Goal: Task Accomplishment & Management: Manage account settings

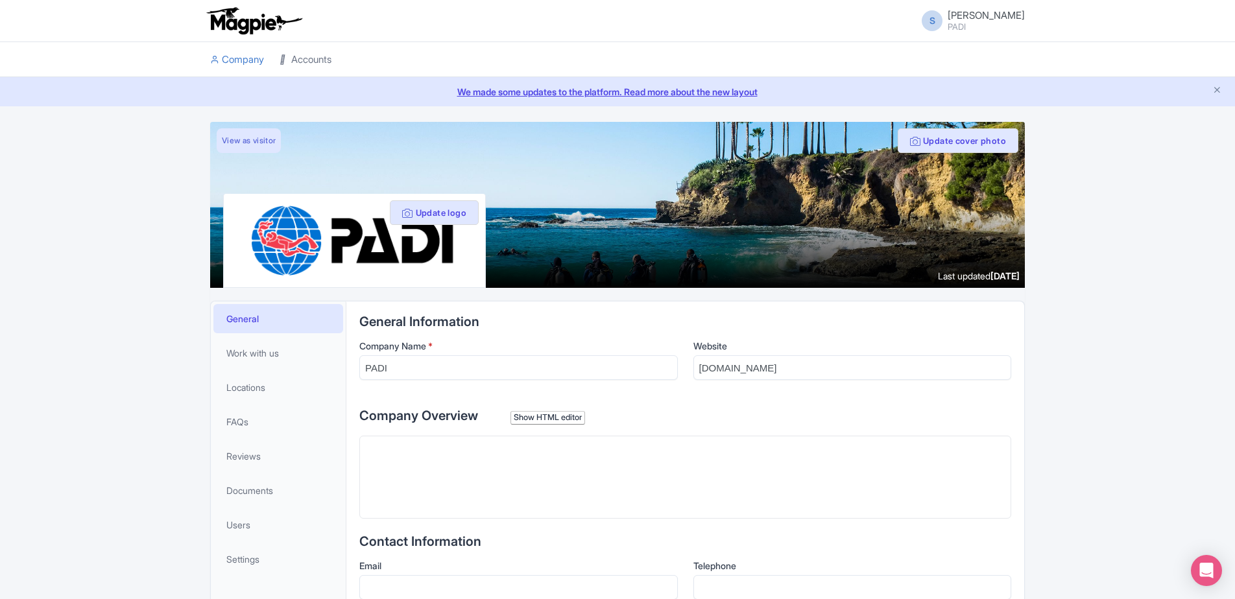
click at [298, 60] on link "Accounts" at bounding box center [306, 60] width 52 height 36
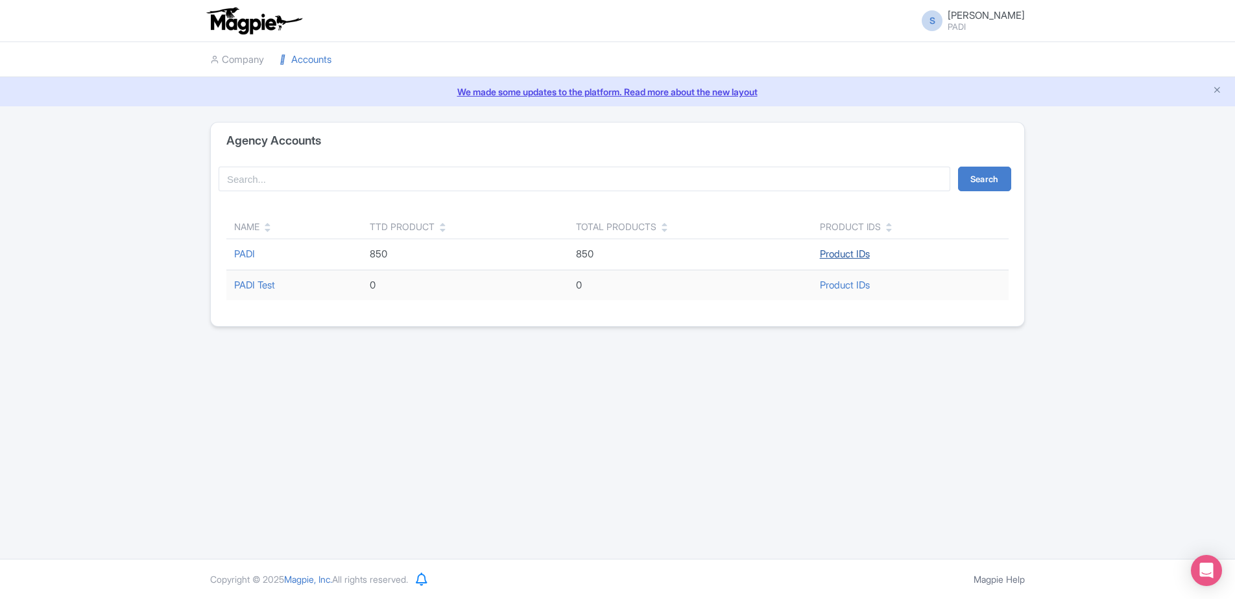
click at [856, 249] on link "Product IDs" at bounding box center [845, 254] width 50 height 12
click at [246, 248] on link "PADI" at bounding box center [244, 254] width 21 height 12
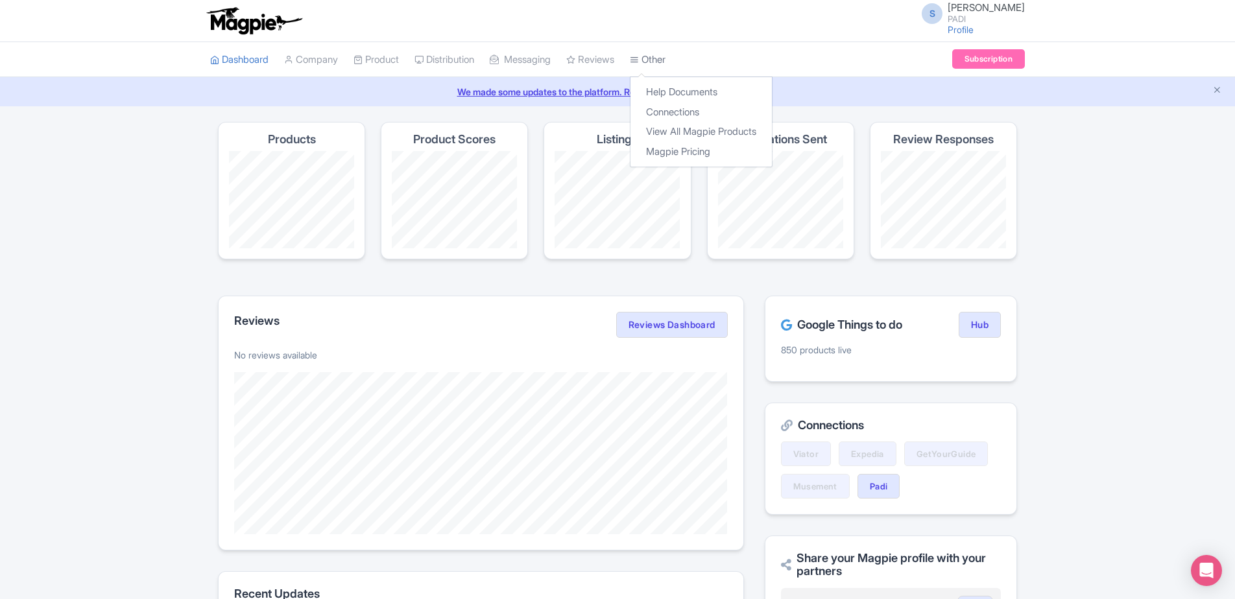
click at [666, 65] on link "Other" at bounding box center [648, 60] width 36 height 36
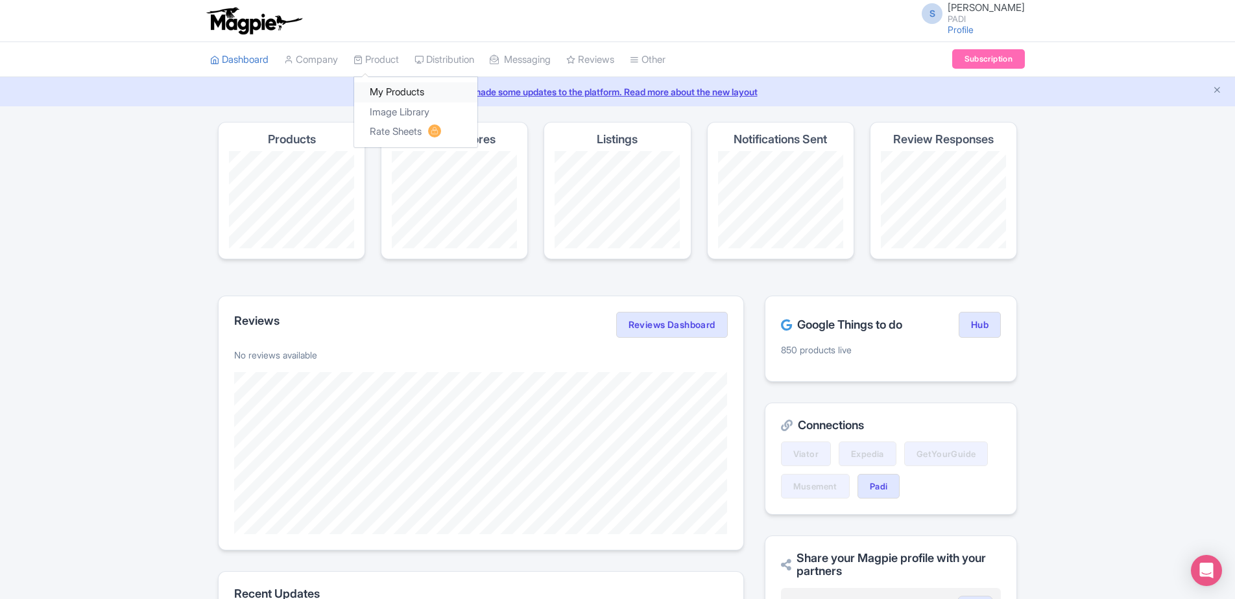
click at [383, 91] on link "My Products" at bounding box center [415, 92] width 123 height 20
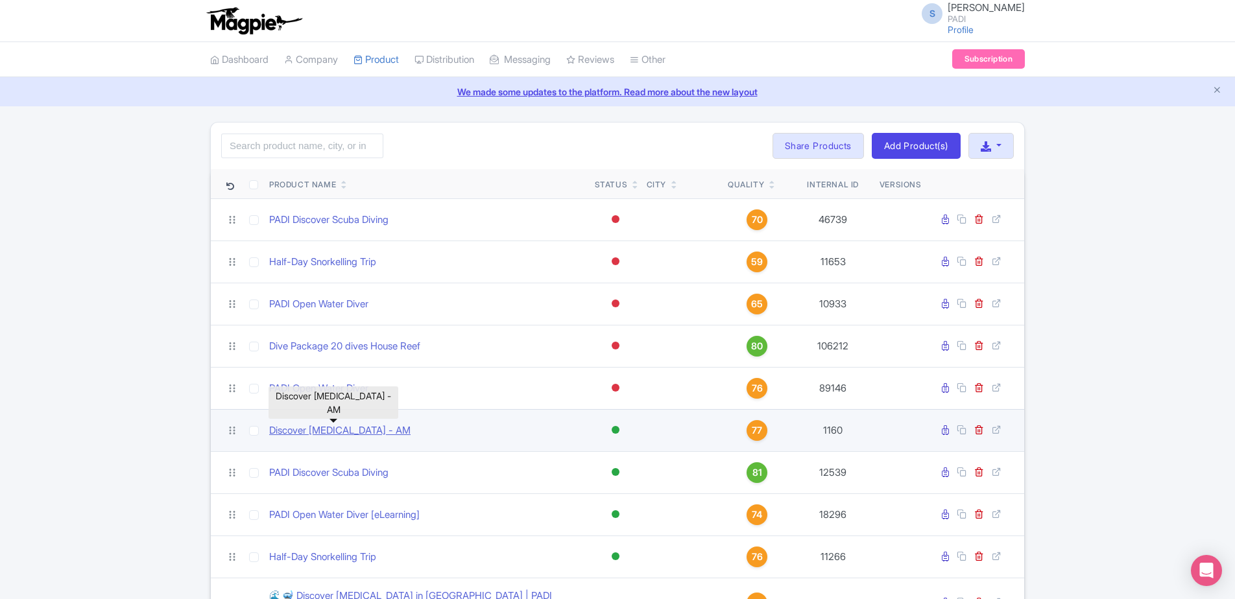
click at [385, 433] on link "Discover Scuba Diving - AM" at bounding box center [339, 431] width 141 height 15
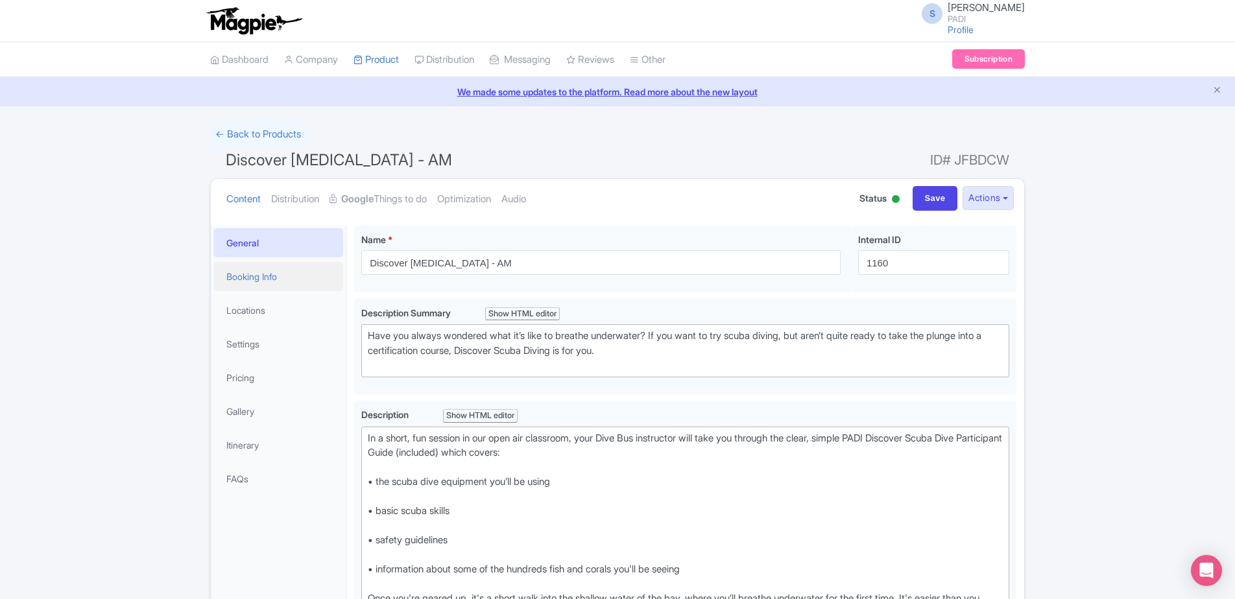
click at [278, 271] on link "Booking Info" at bounding box center [278, 276] width 130 height 29
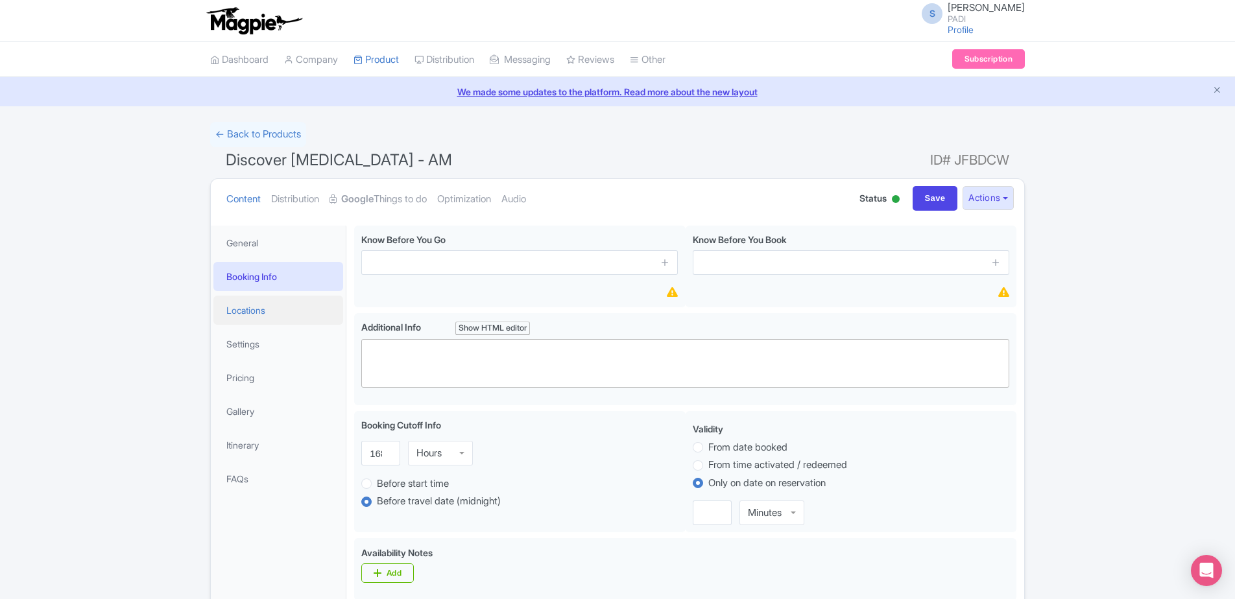
click at [290, 308] on link "Locations" at bounding box center [278, 310] width 130 height 29
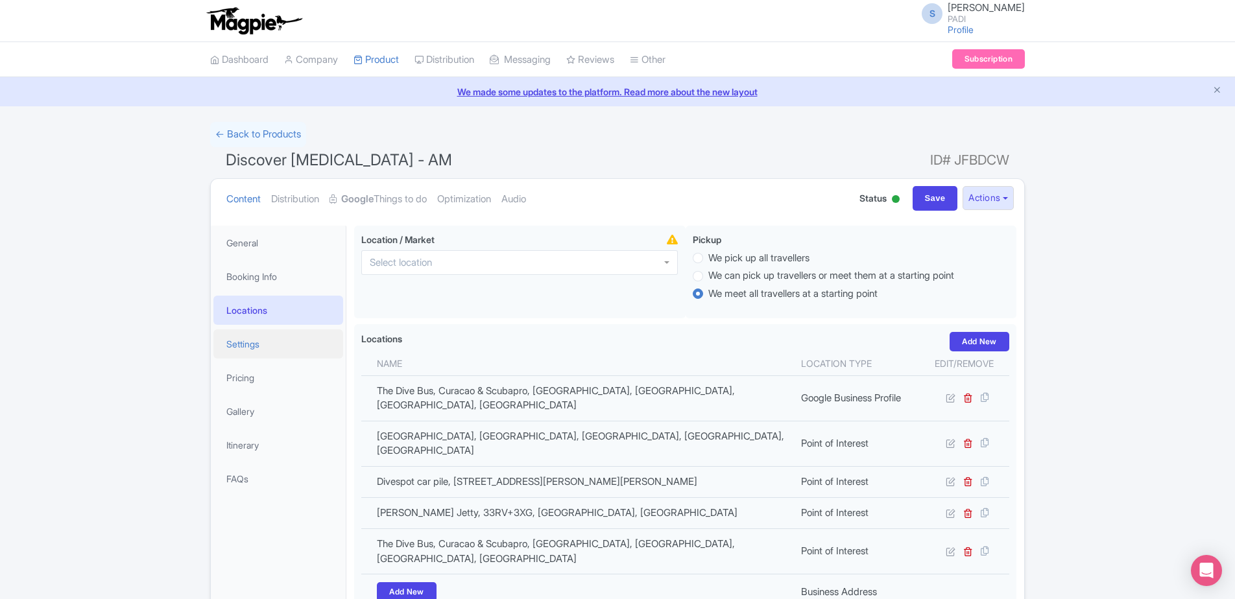
click at [245, 344] on link "Settings" at bounding box center [278, 344] width 130 height 29
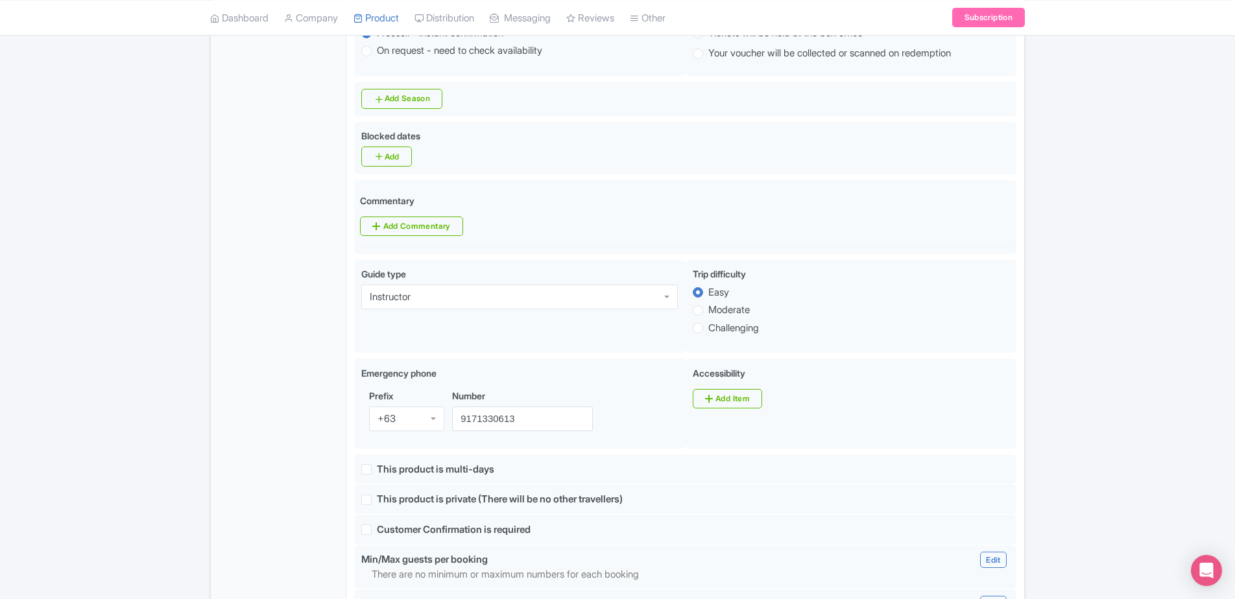
scroll to position [519, 0]
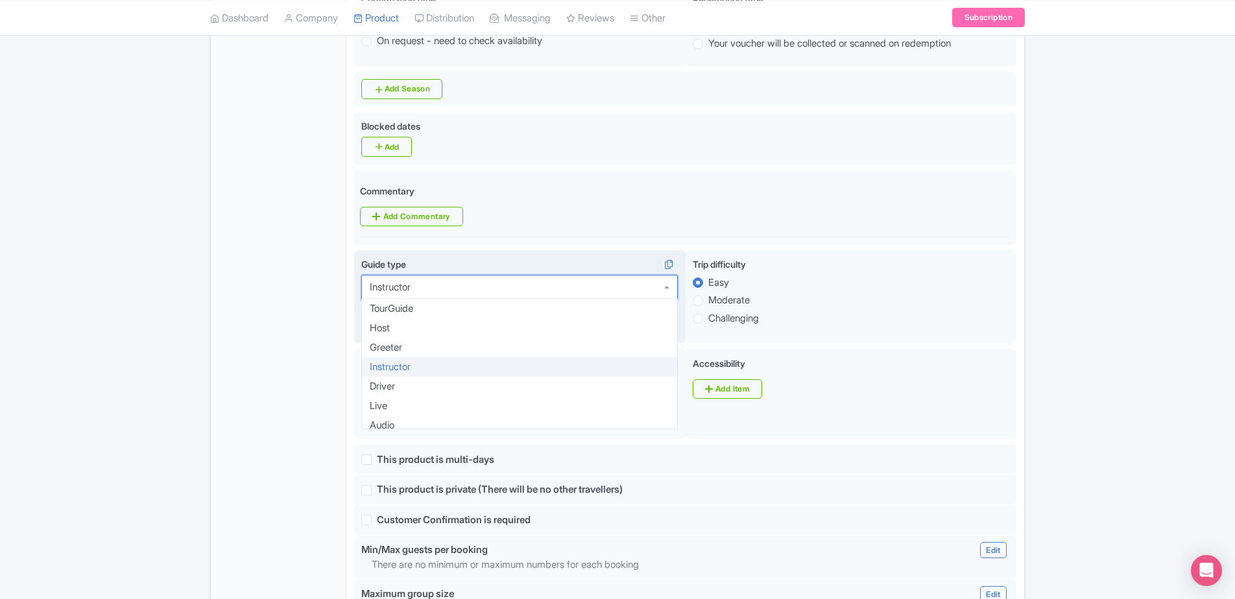
click at [666, 282] on div "Instructor" at bounding box center [519, 287] width 317 height 25
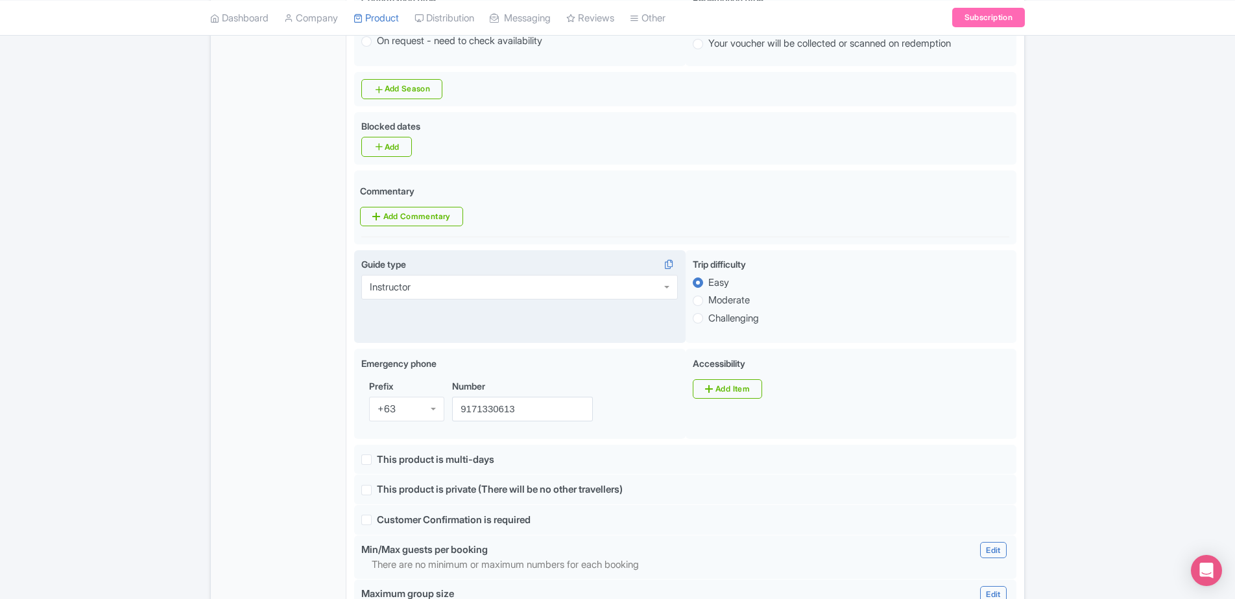
click at [666, 282] on div "Instructor" at bounding box center [519, 287] width 317 height 25
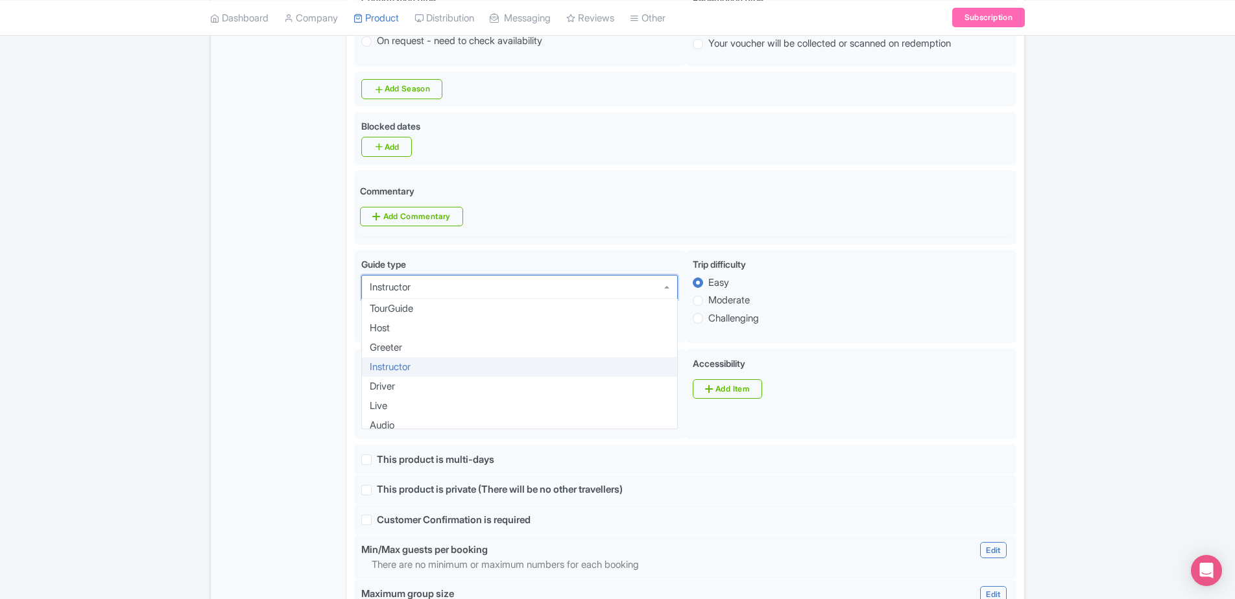
click at [1105, 320] on div "← Back to Products Discover Scuba Diving - AM ID# JFBDCW Content Distribution G…" at bounding box center [617, 352] width 1235 height 1498
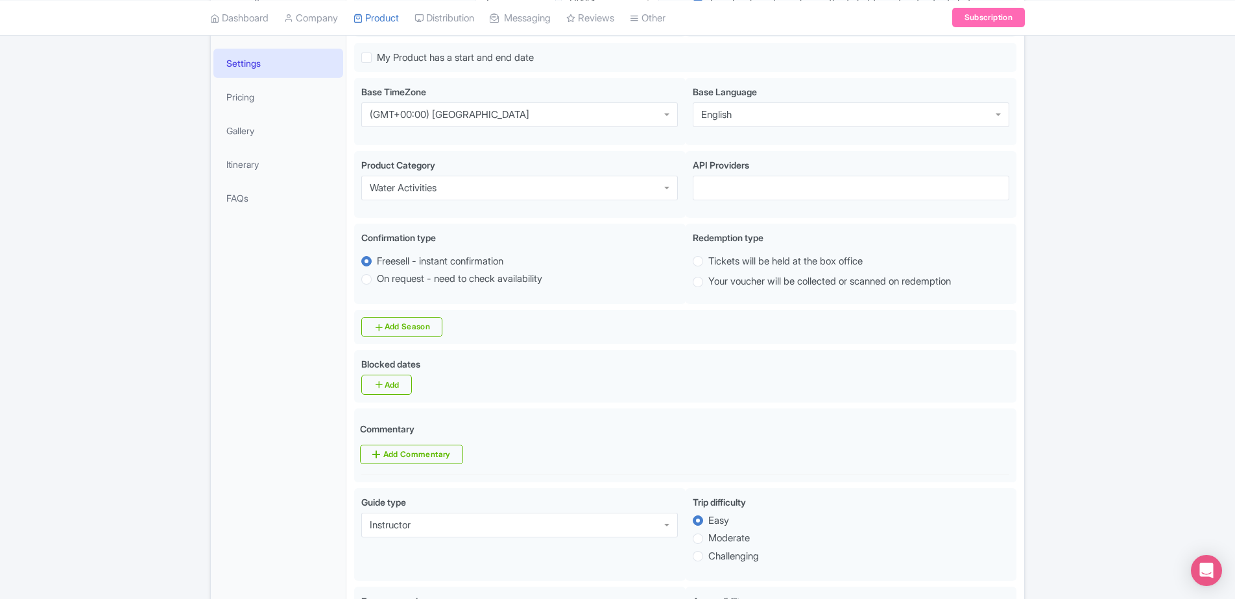
scroll to position [102, 0]
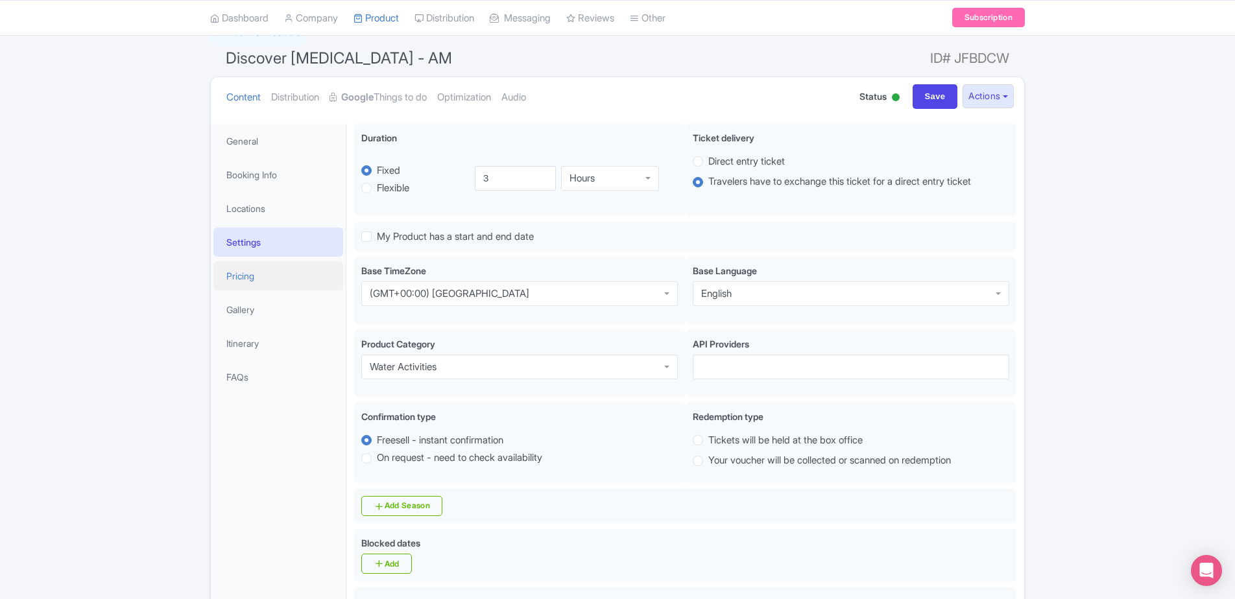
click at [252, 283] on link "Pricing" at bounding box center [278, 275] width 130 height 29
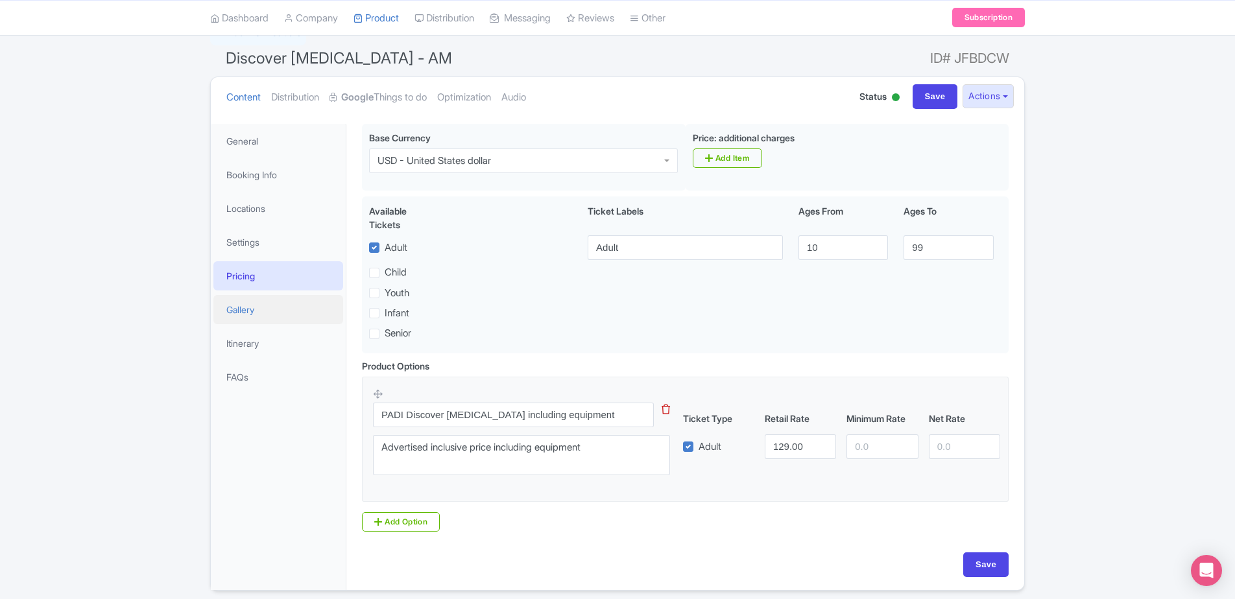
click at [248, 304] on link "Gallery" at bounding box center [278, 309] width 130 height 29
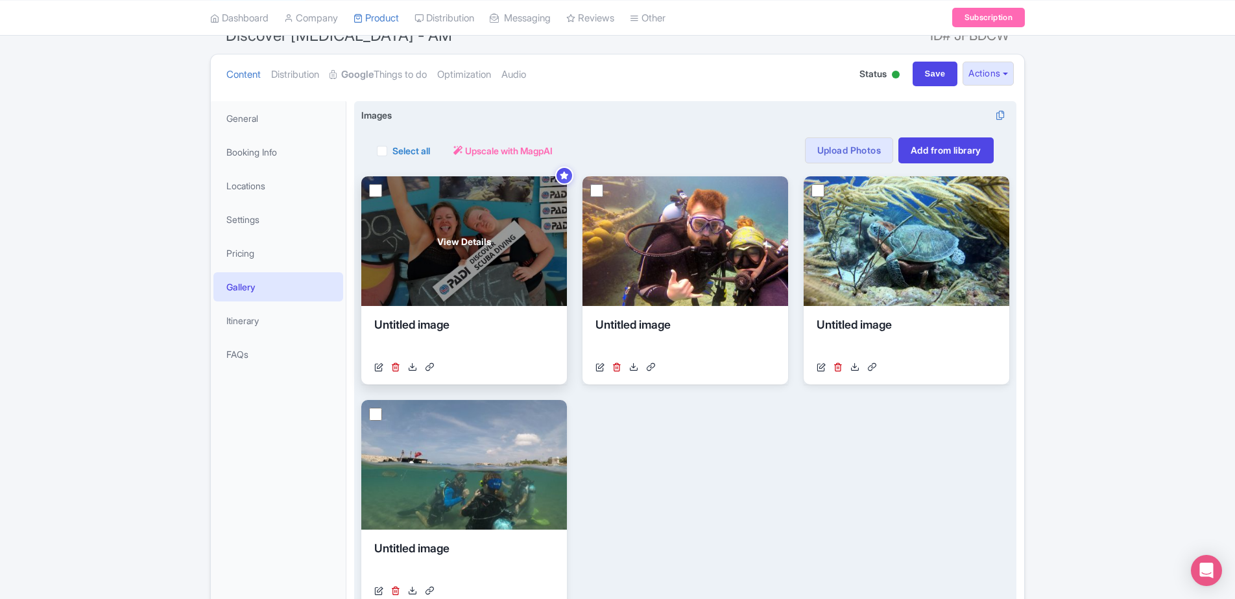
scroll to position [130, 0]
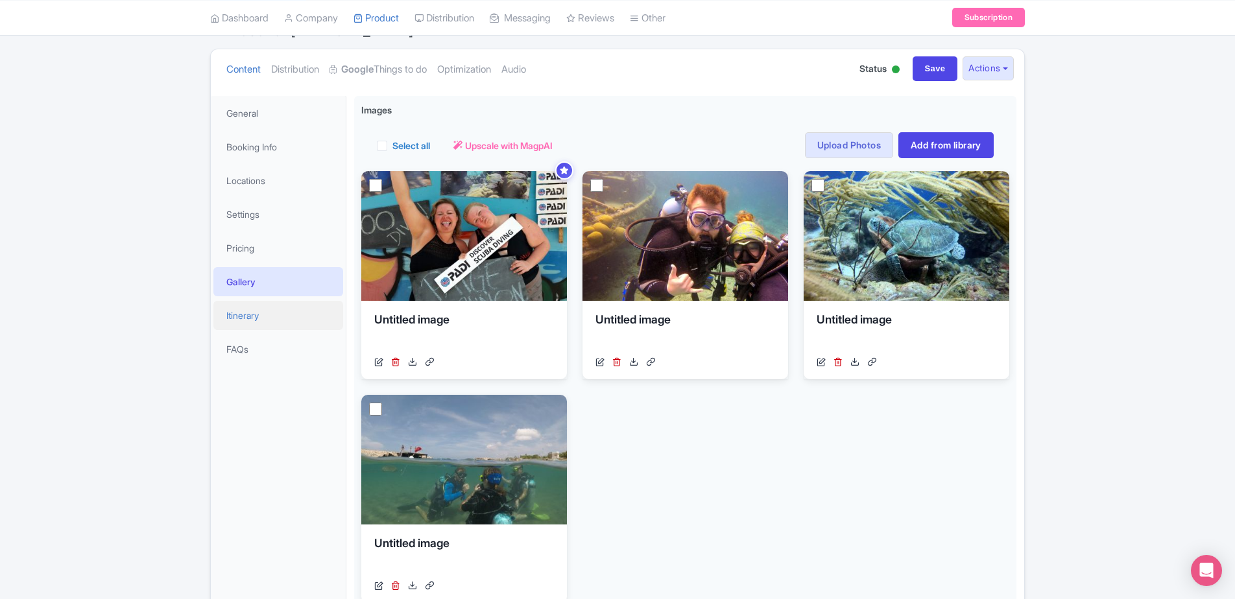
click at [243, 313] on link "Itinerary" at bounding box center [278, 315] width 130 height 29
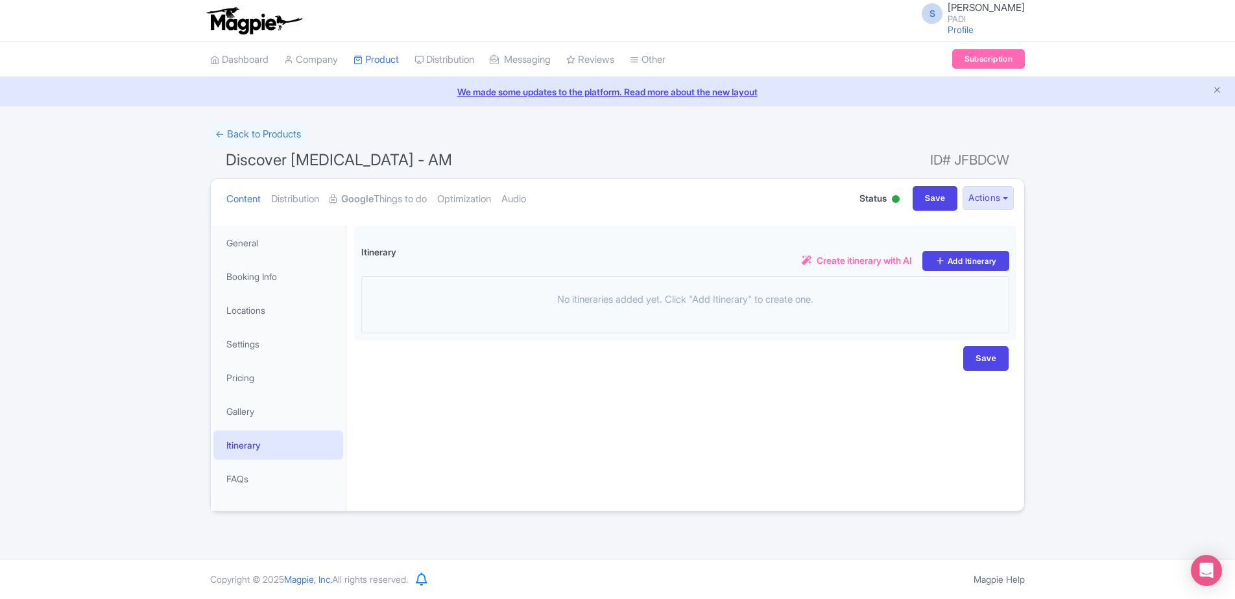
scroll to position [0, 0]
click at [413, 208] on link "Google Things to do" at bounding box center [378, 199] width 97 height 41
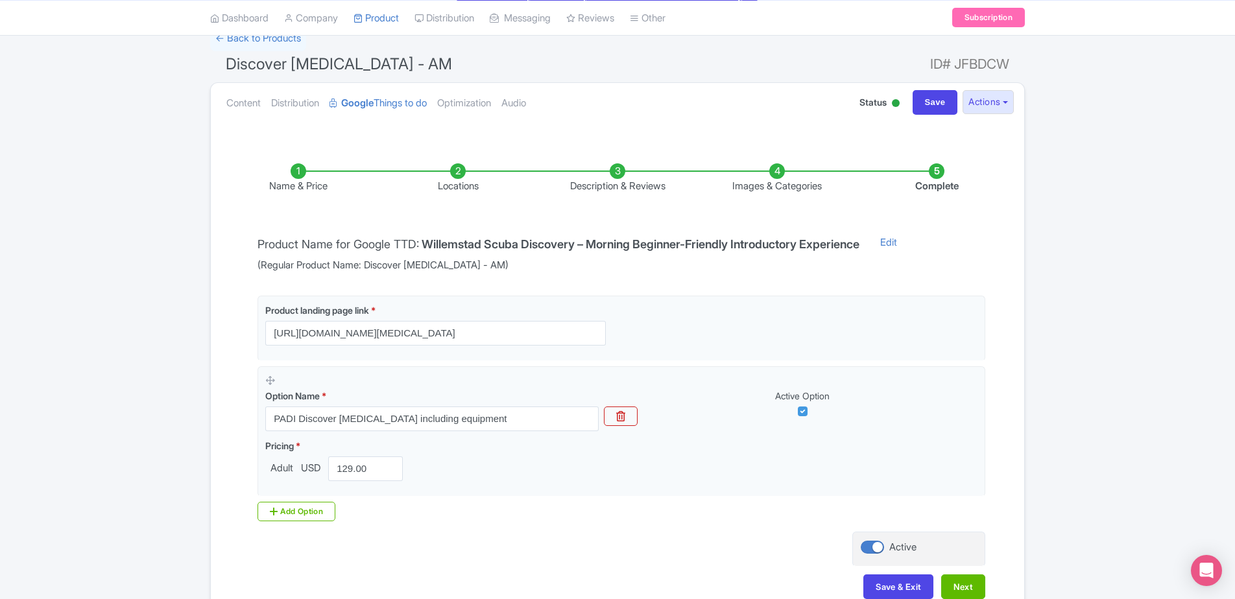
scroll to position [173, 0]
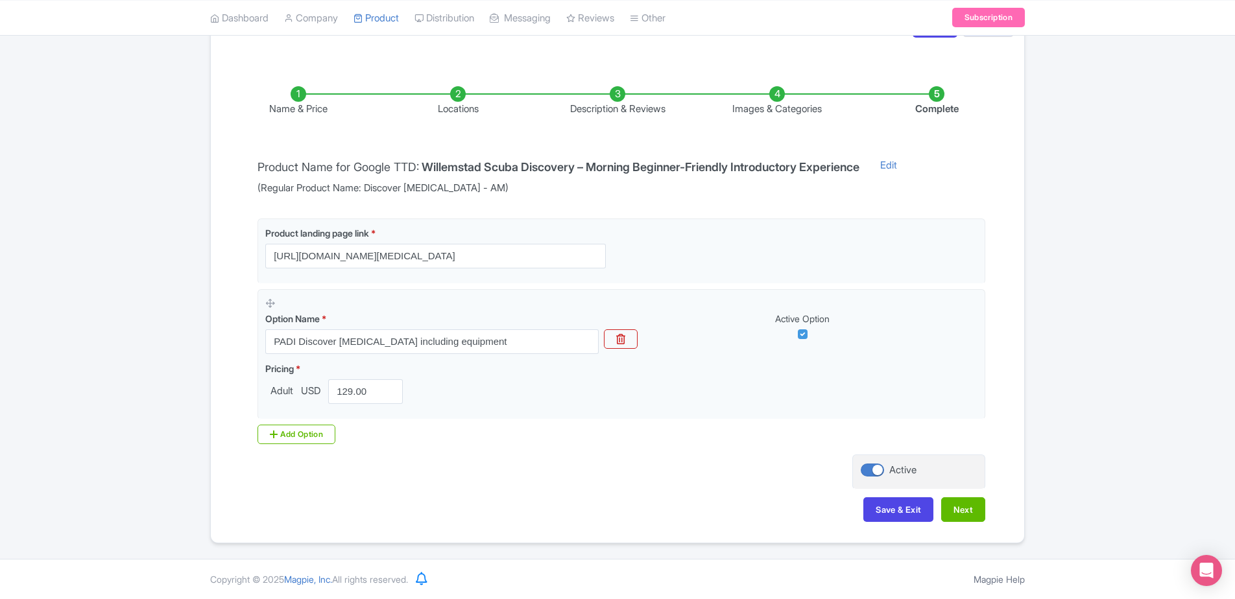
click at [789, 99] on li "Images & Categories" at bounding box center [777, 101] width 160 height 30
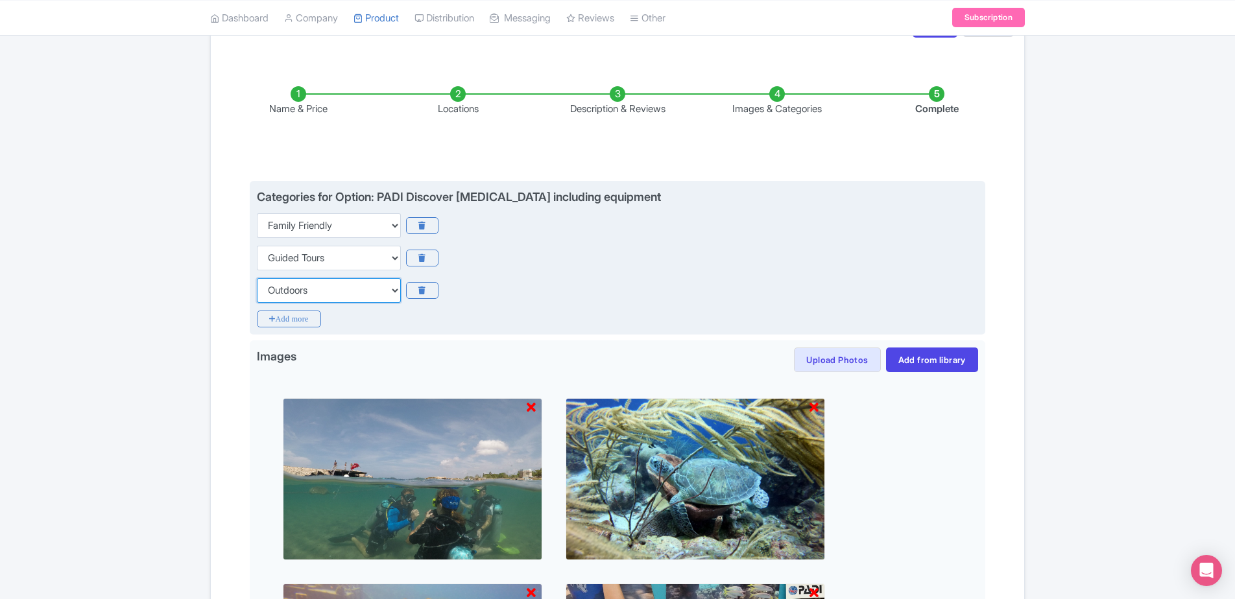
click at [384, 297] on select "Choose categories Adults Only Animals Audio Guide Beaches Bike Tours Boat Tours…" at bounding box center [329, 290] width 144 height 25
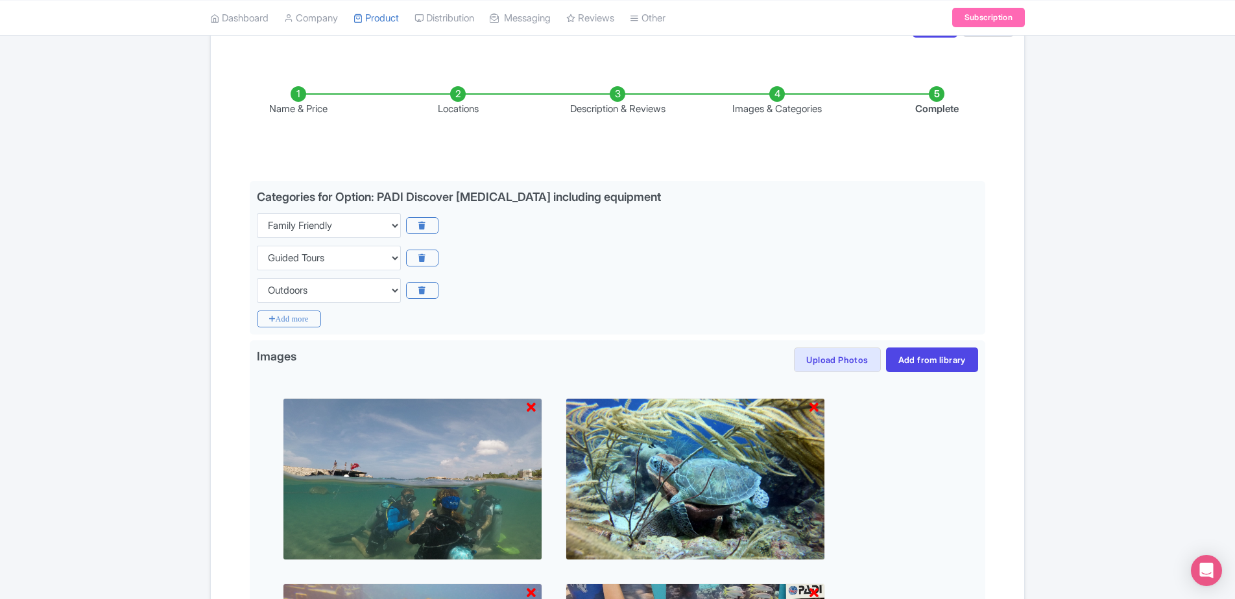
click at [138, 145] on div "← Back to Products Discover Scuba Diving - AM ID# JFBDCW Content Distribution G…" at bounding box center [617, 411] width 1235 height 925
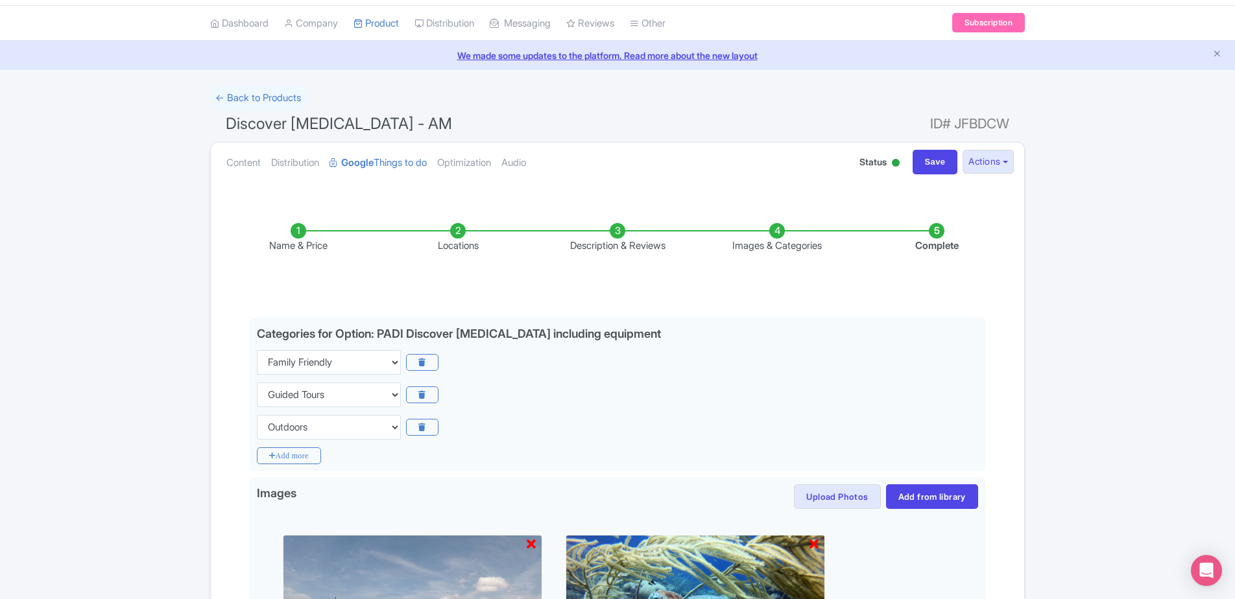
scroll to position [0, 0]
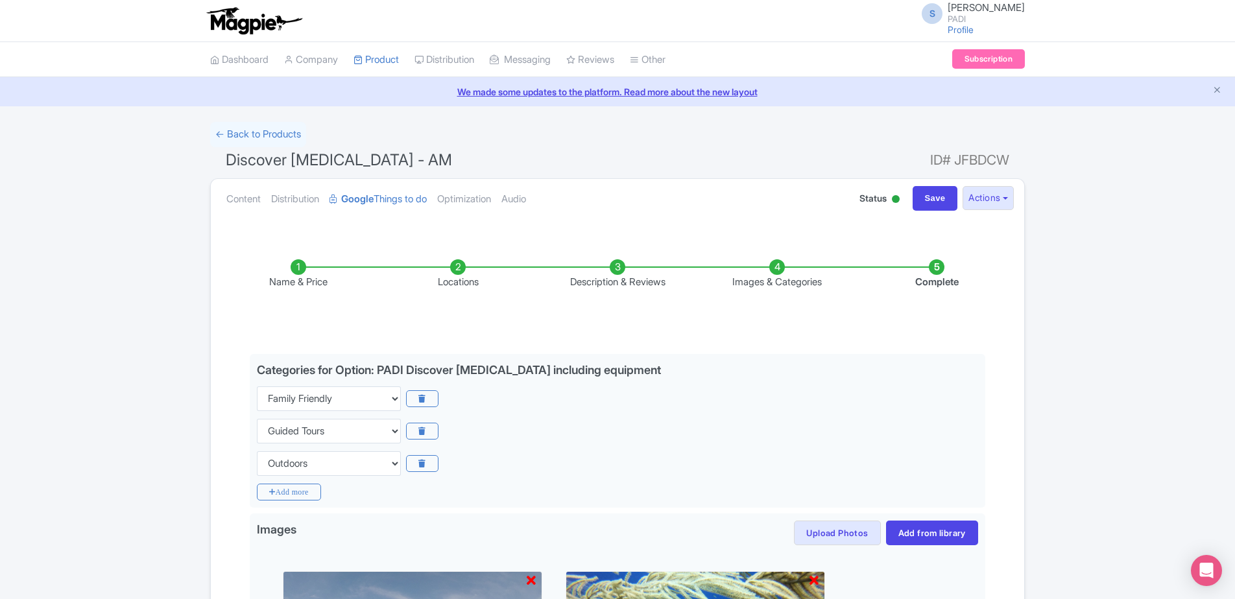
click at [296, 284] on li "Name & Price" at bounding box center [299, 274] width 160 height 30
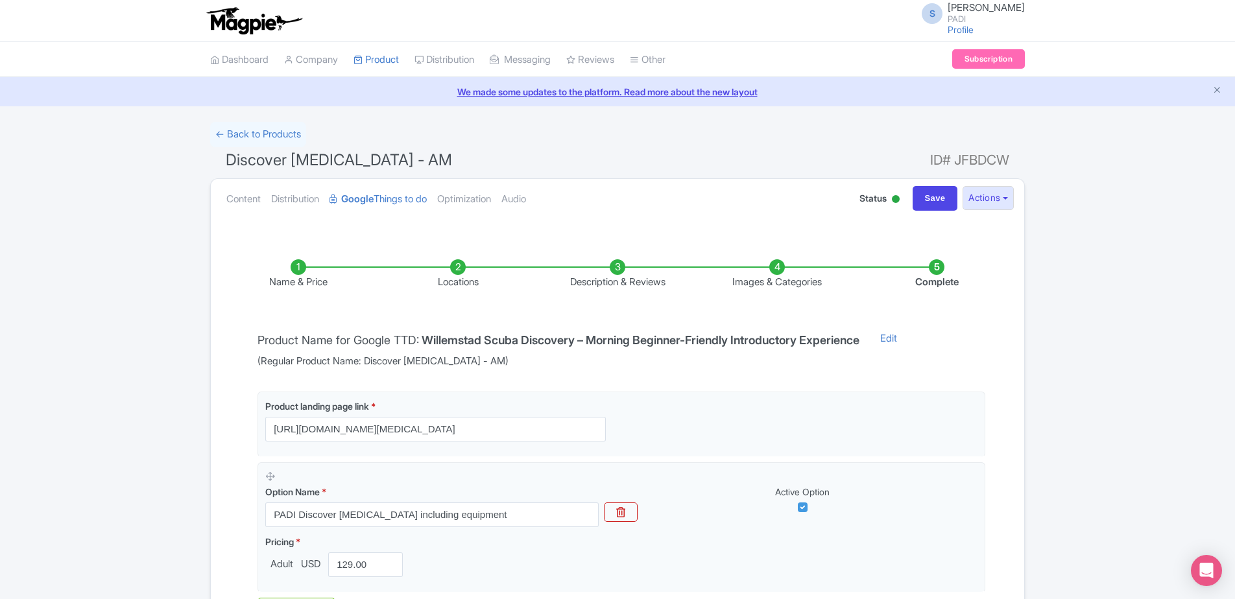
click at [295, 270] on li "Name & Price" at bounding box center [299, 274] width 160 height 30
click at [768, 270] on li "Images & Categories" at bounding box center [777, 274] width 160 height 30
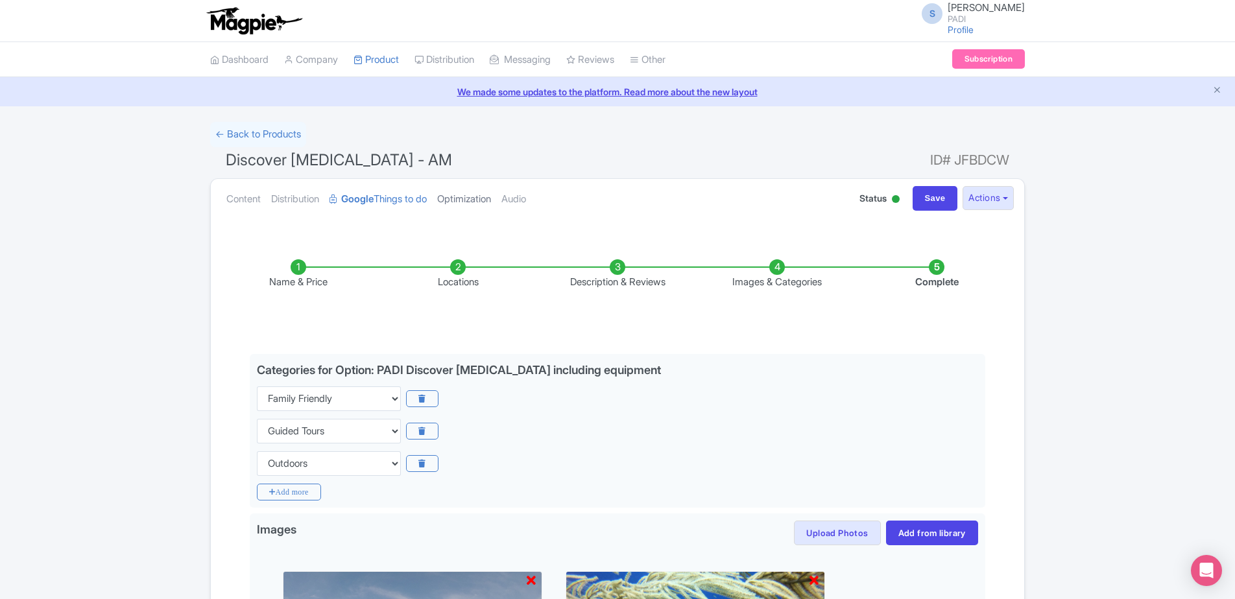
click at [474, 197] on link "Optimization" at bounding box center [464, 199] width 54 height 41
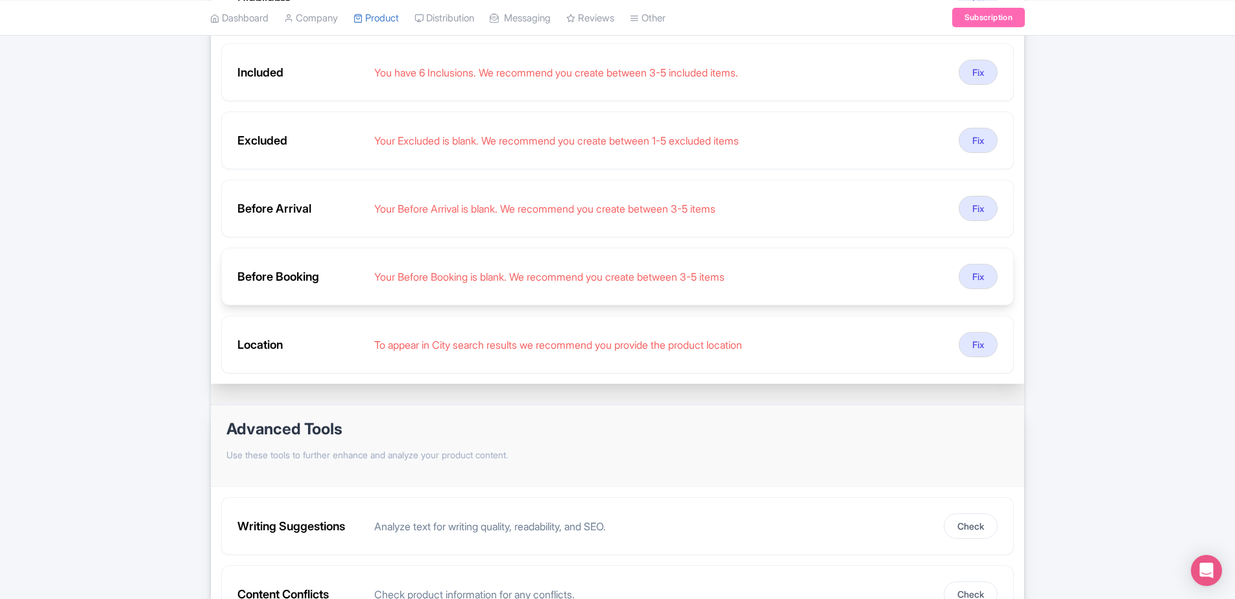
scroll to position [108, 0]
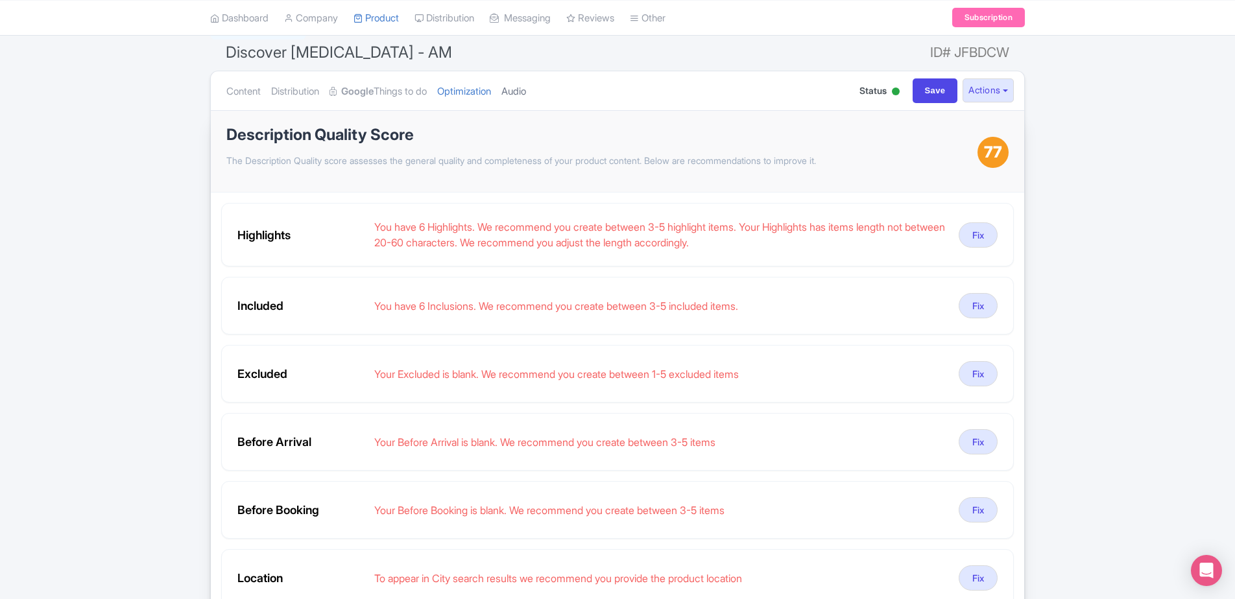
click at [526, 91] on link "Audio" at bounding box center [513, 91] width 25 height 41
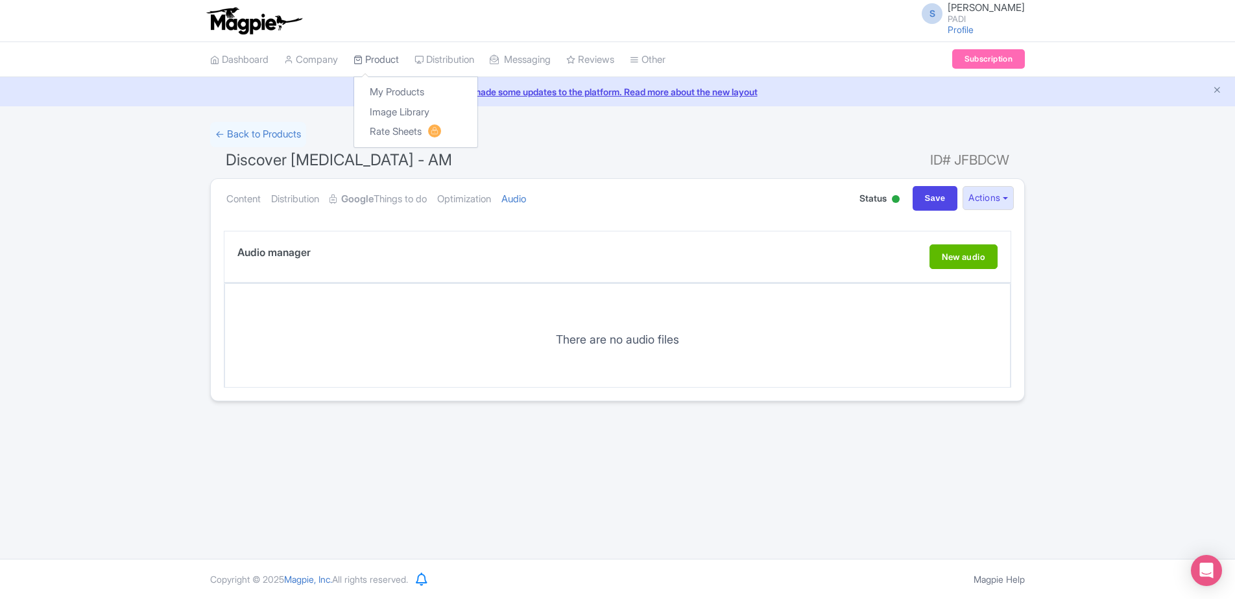
click at [383, 62] on link "Product" at bounding box center [376, 60] width 45 height 36
click at [404, 88] on link "My Products" at bounding box center [415, 92] width 123 height 20
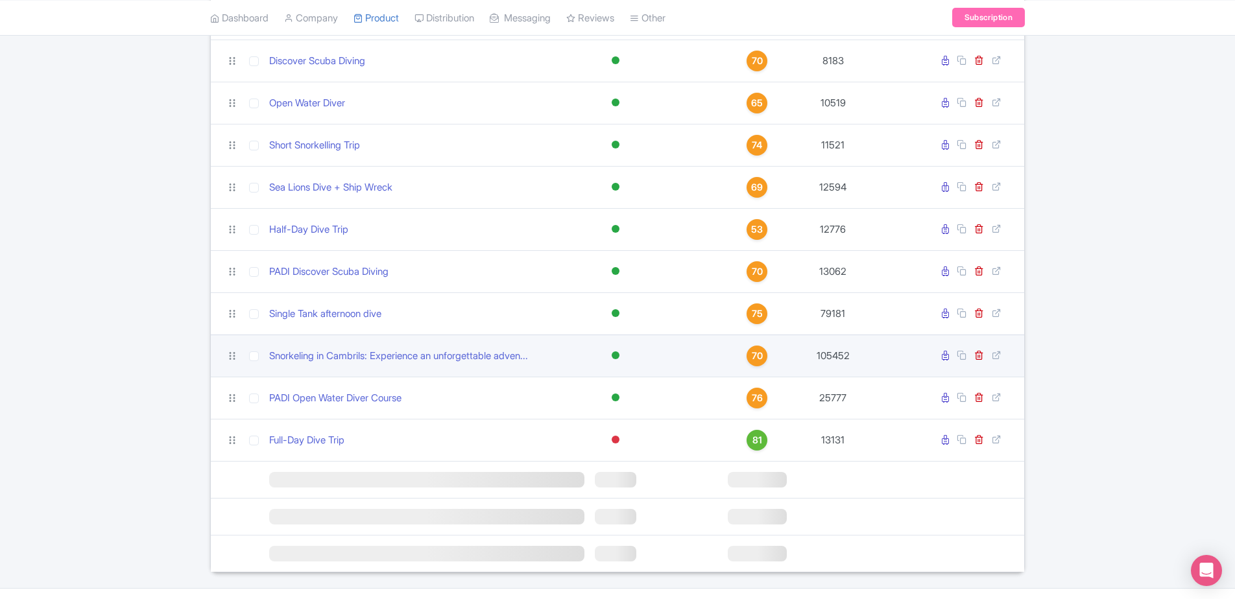
scroll to position [1031, 0]
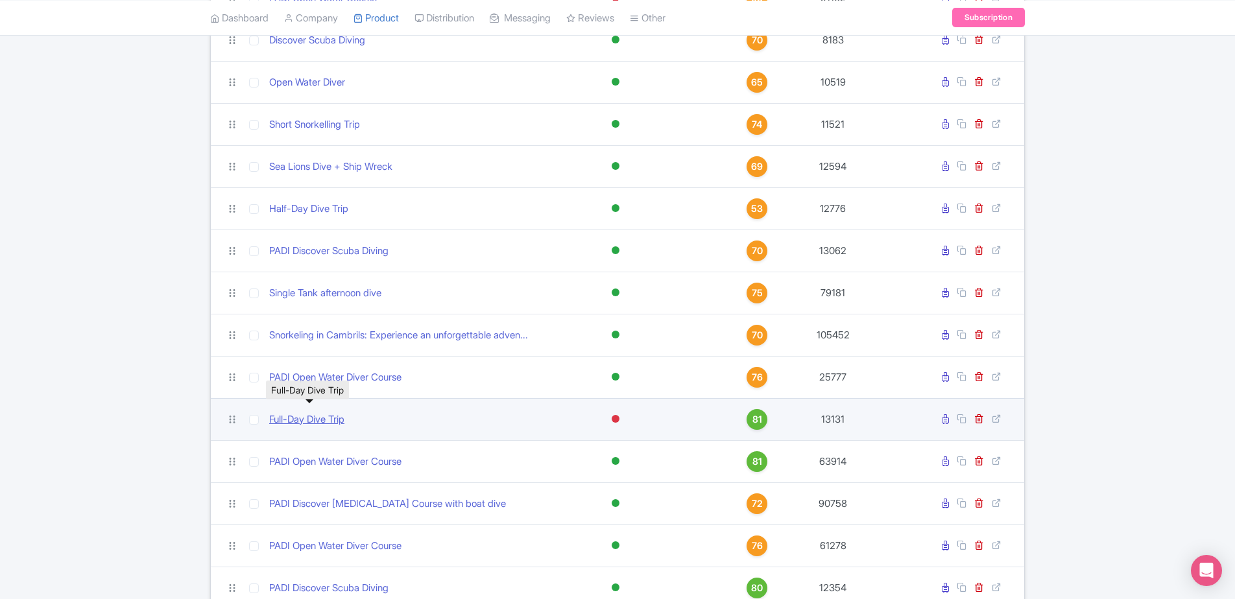
click at [298, 413] on link "Full-Day Dive Trip" at bounding box center [306, 420] width 75 height 15
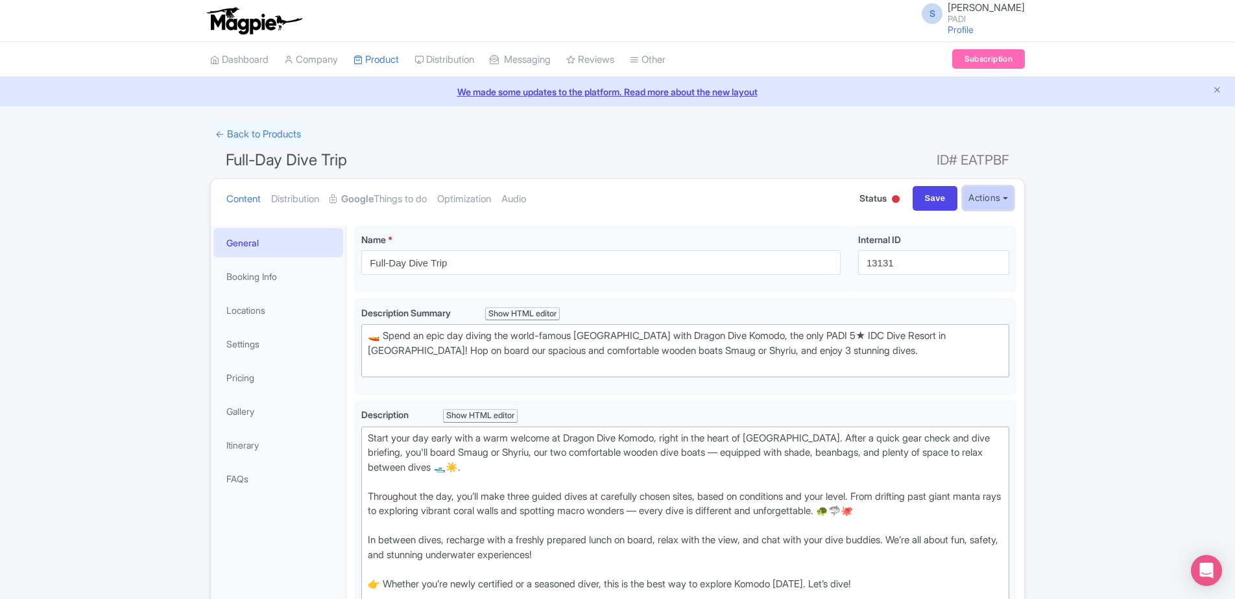
click at [989, 200] on button "Actions" at bounding box center [988, 198] width 51 height 24
click at [840, 258] on link "Industry Partner View" at bounding box center [816, 255] width 124 height 20
drag, startPoint x: 282, startPoint y: 193, endPoint x: 289, endPoint y: 189, distance: 7.8
click at [282, 193] on link "Distribution" at bounding box center [295, 199] width 48 height 41
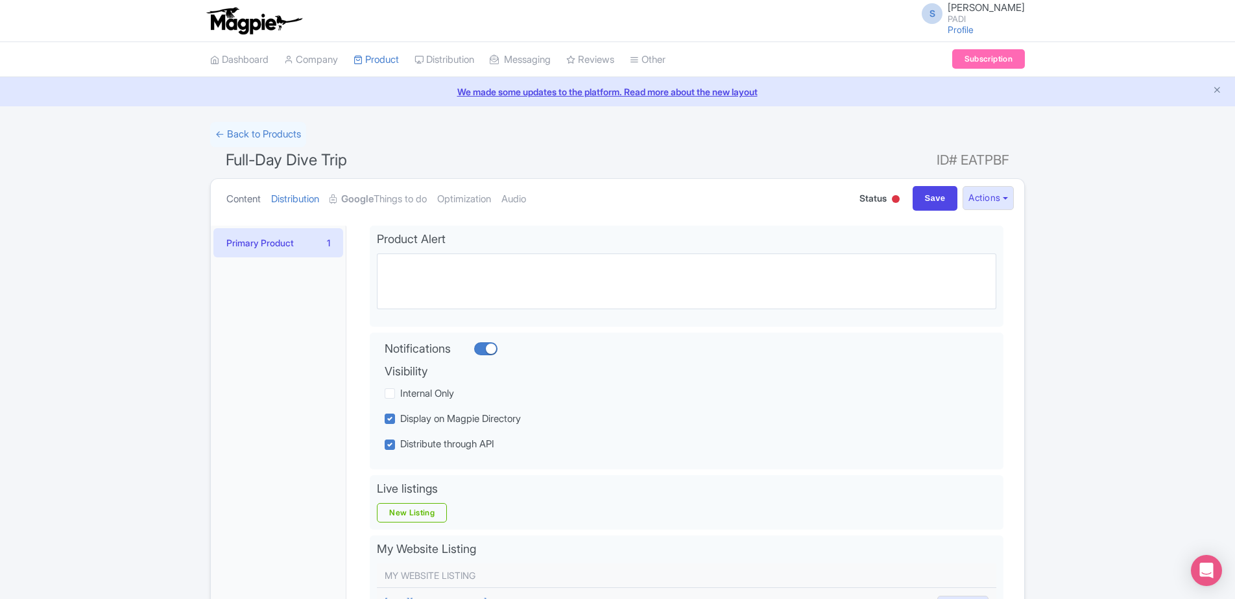
click at [259, 200] on link "Content" at bounding box center [243, 199] width 34 height 41
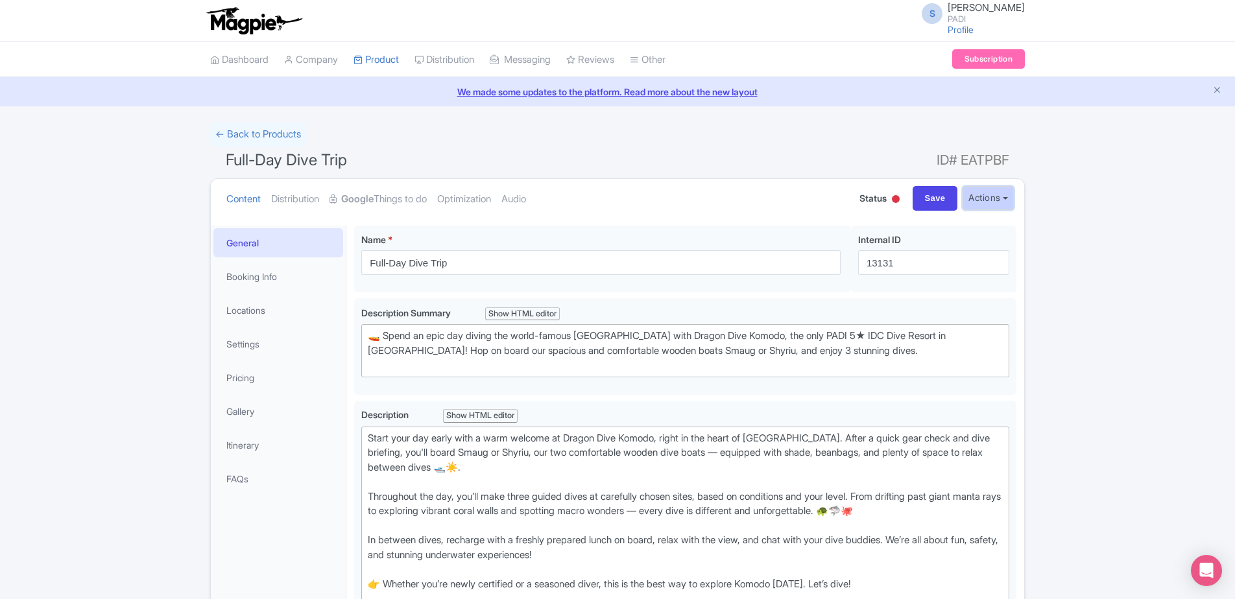
click at [980, 190] on button "Actions" at bounding box center [988, 198] width 51 height 24
click at [253, 54] on link "Dashboard" at bounding box center [239, 60] width 58 height 36
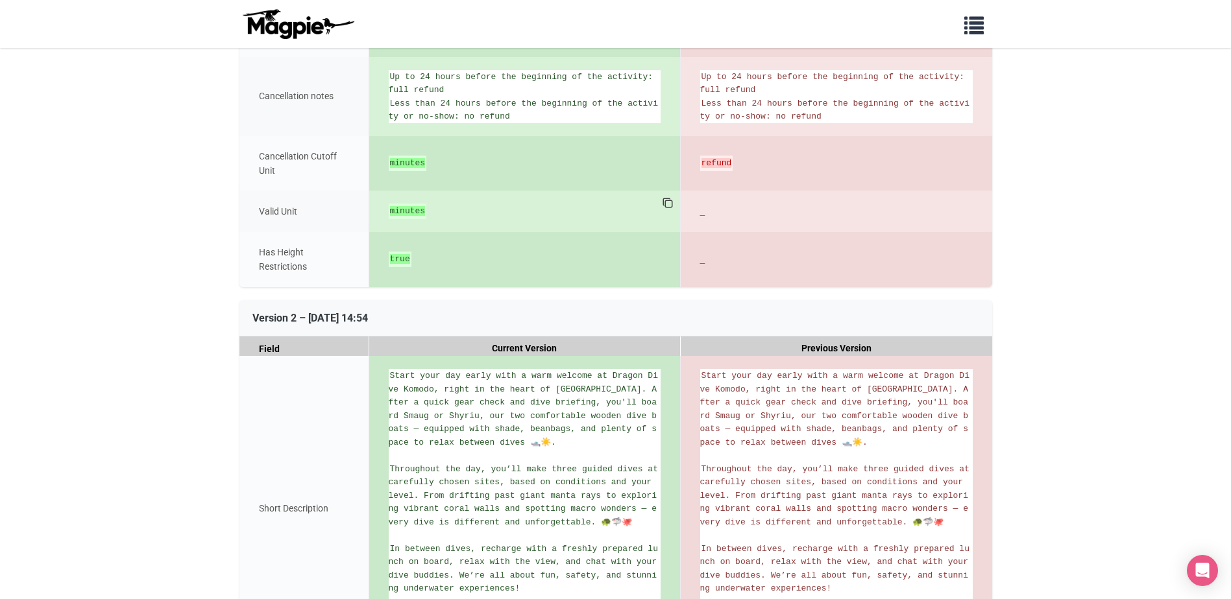
scroll to position [1543, 0]
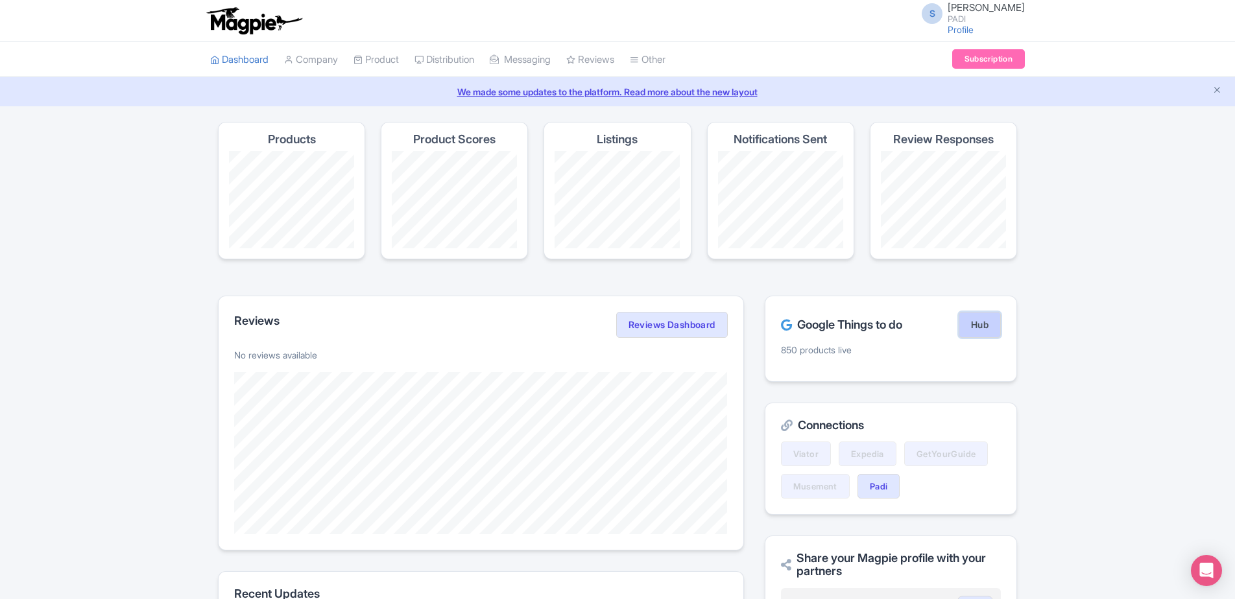
click at [992, 328] on link "Hub" at bounding box center [980, 325] width 42 height 26
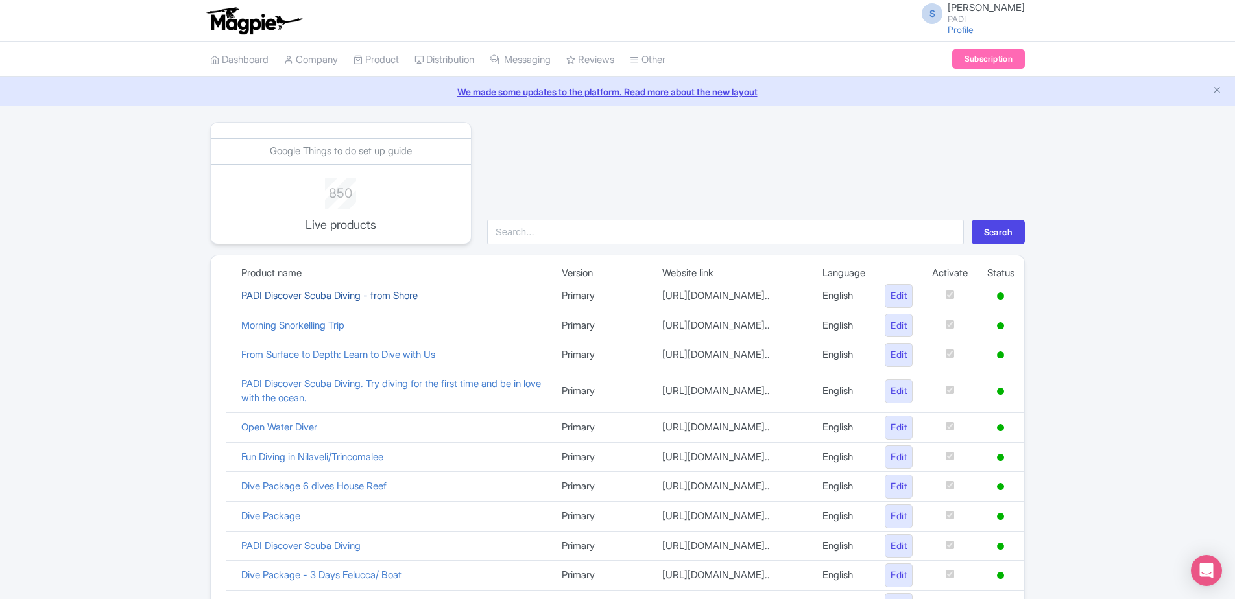
click at [332, 300] on link "PADI Discover Scuba Diving - from Shore" at bounding box center [329, 295] width 176 height 12
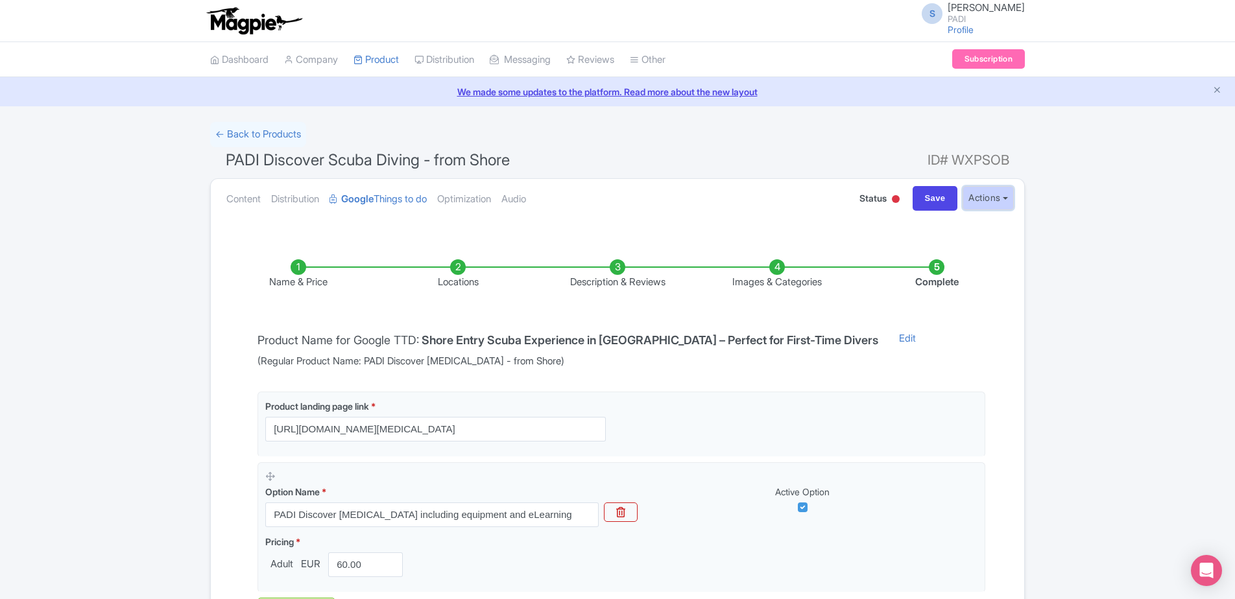
click at [1000, 200] on button "Actions" at bounding box center [988, 198] width 51 height 24
click at [1082, 200] on div "← Back to Products PADI Discover [MEDICAL_DATA] - from Shore ID# WXPSOB Content…" at bounding box center [617, 419] width 1235 height 595
click at [776, 272] on li "Images & Categories" at bounding box center [777, 274] width 160 height 30
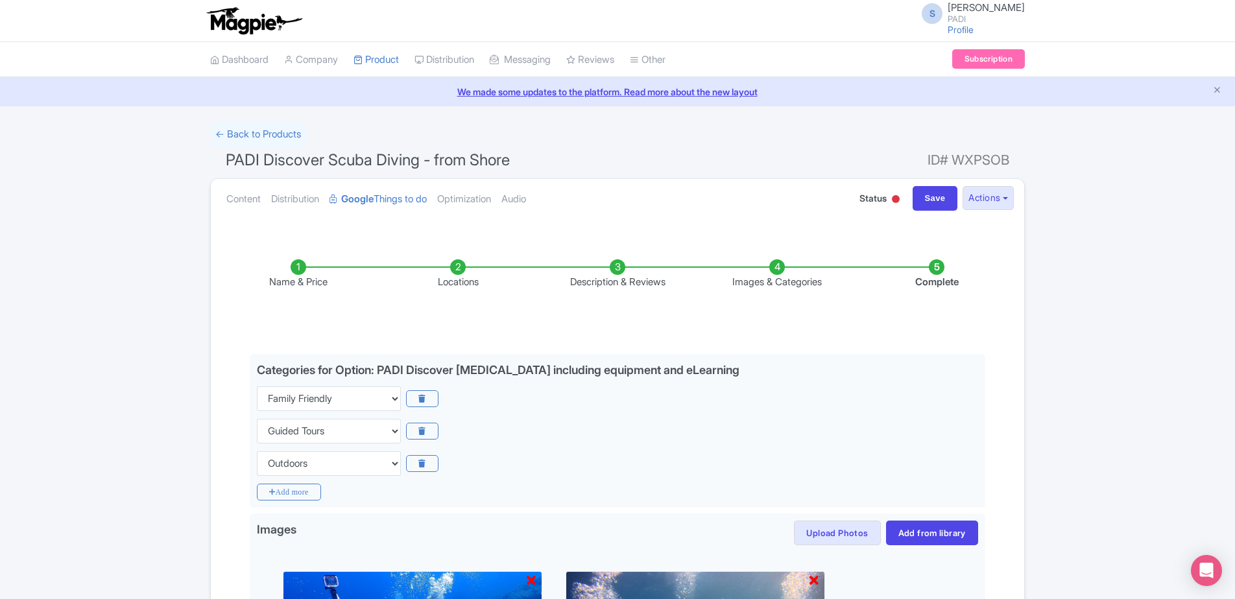
click at [631, 266] on li "Description & Reviews" at bounding box center [618, 274] width 160 height 30
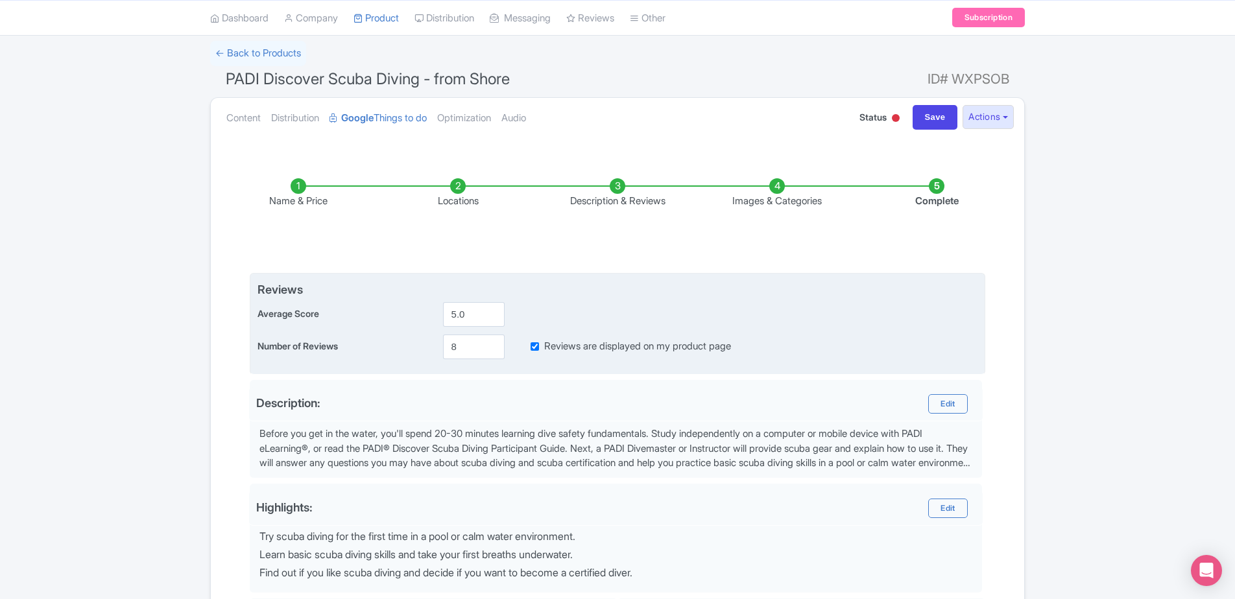
scroll to position [65, 0]
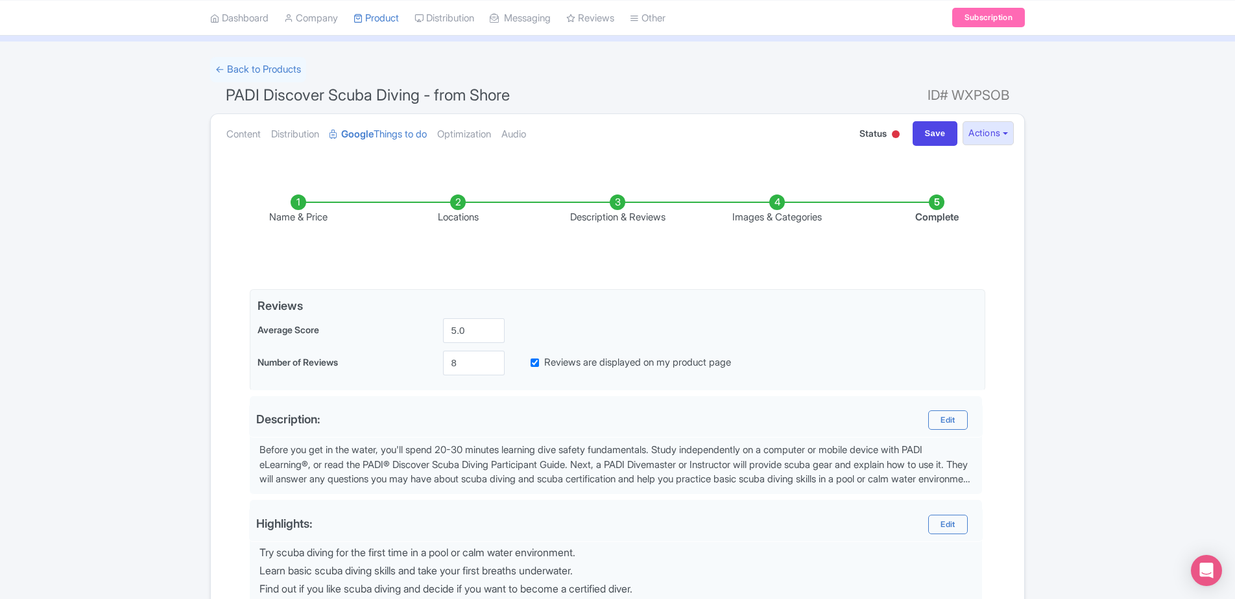
click at [302, 210] on li "Name & Price" at bounding box center [299, 210] width 160 height 30
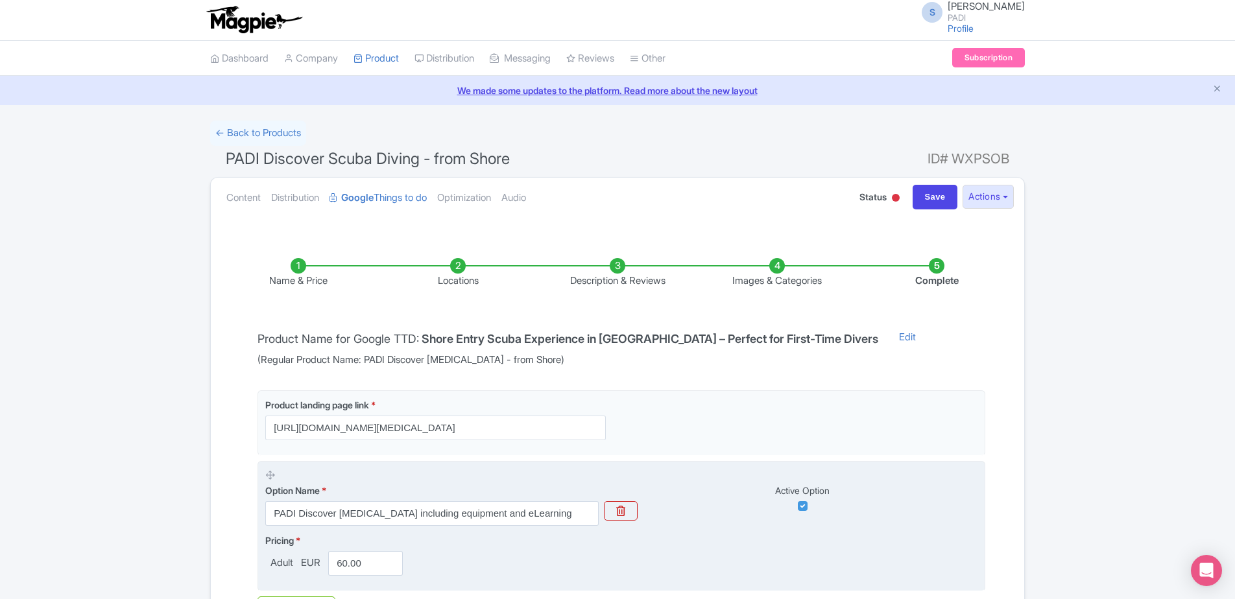
scroll to position [0, 0]
